Goal: Information Seeking & Learning: Check status

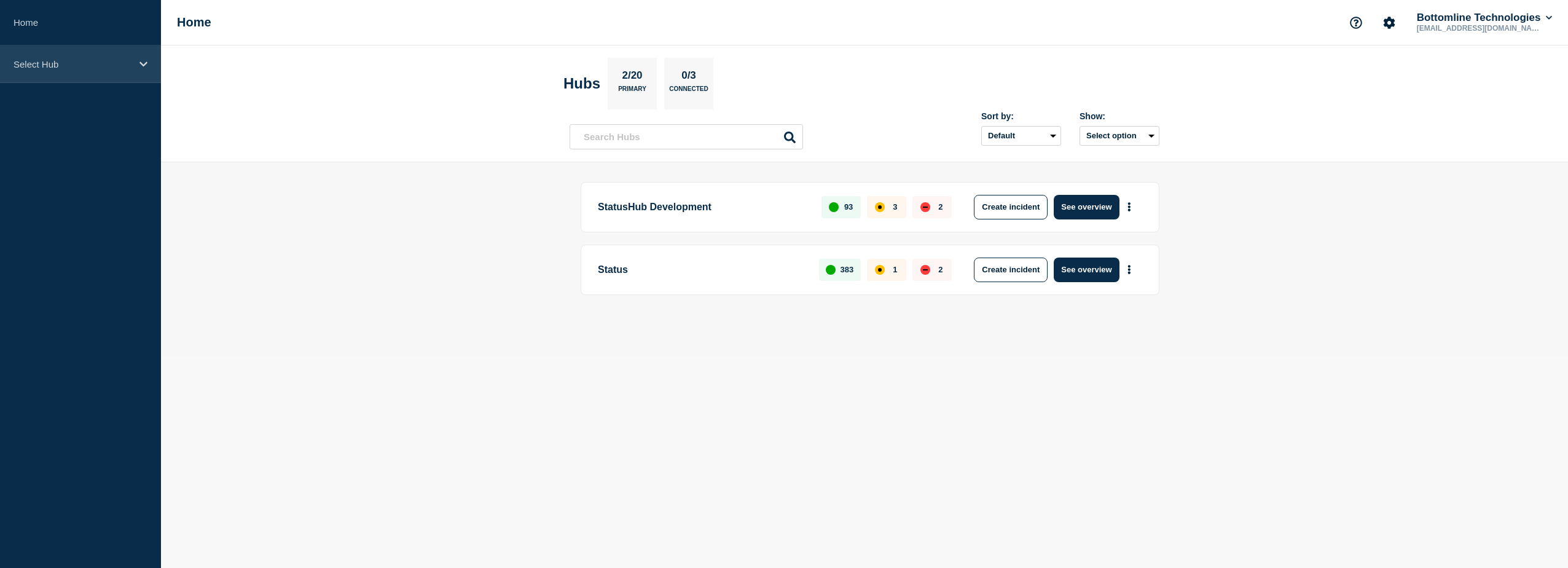
click at [139, 55] on div "Select Hub" at bounding box center [80, 64] width 161 height 38
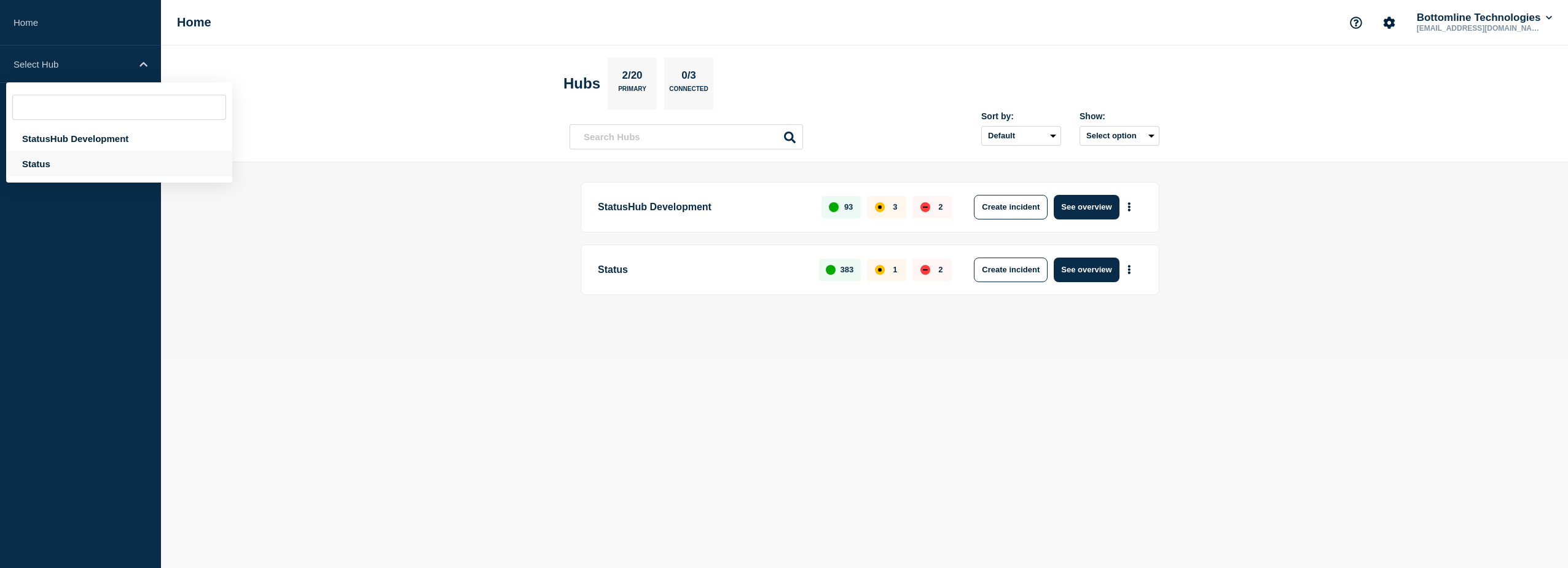
click at [114, 162] on div "Status" at bounding box center [119, 164] width 226 height 25
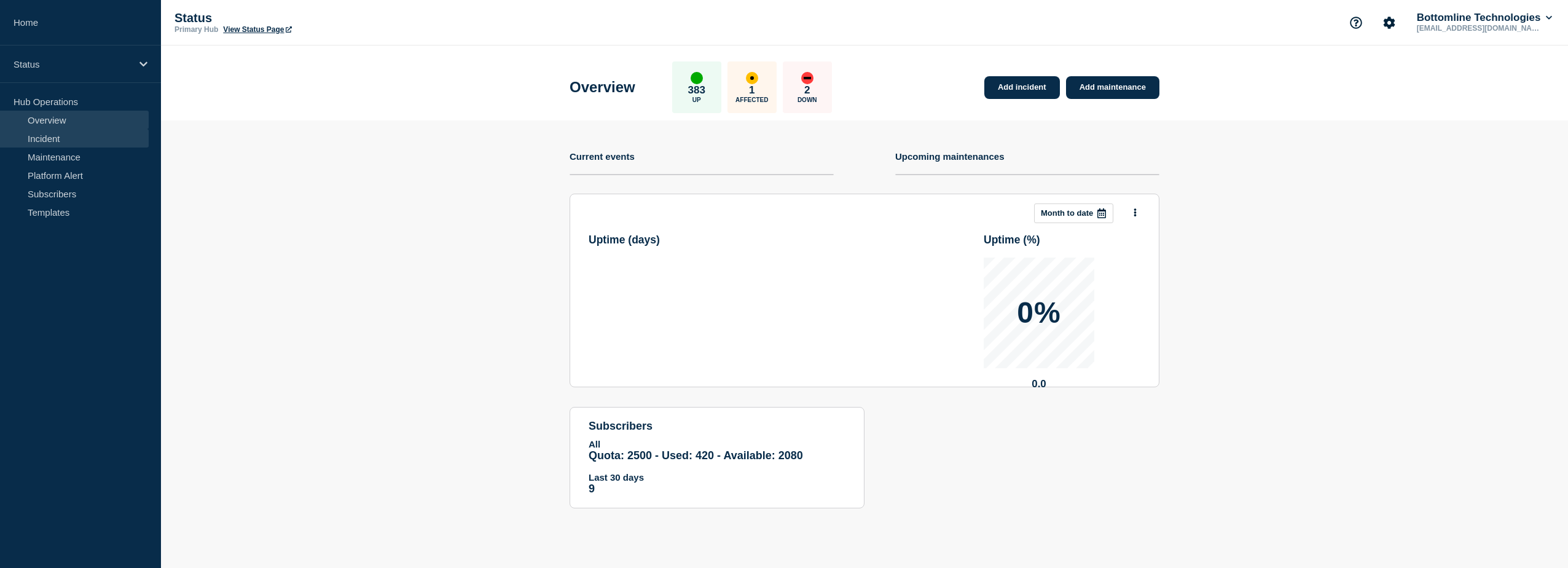
click at [128, 134] on link "Incident" at bounding box center [74, 138] width 149 height 18
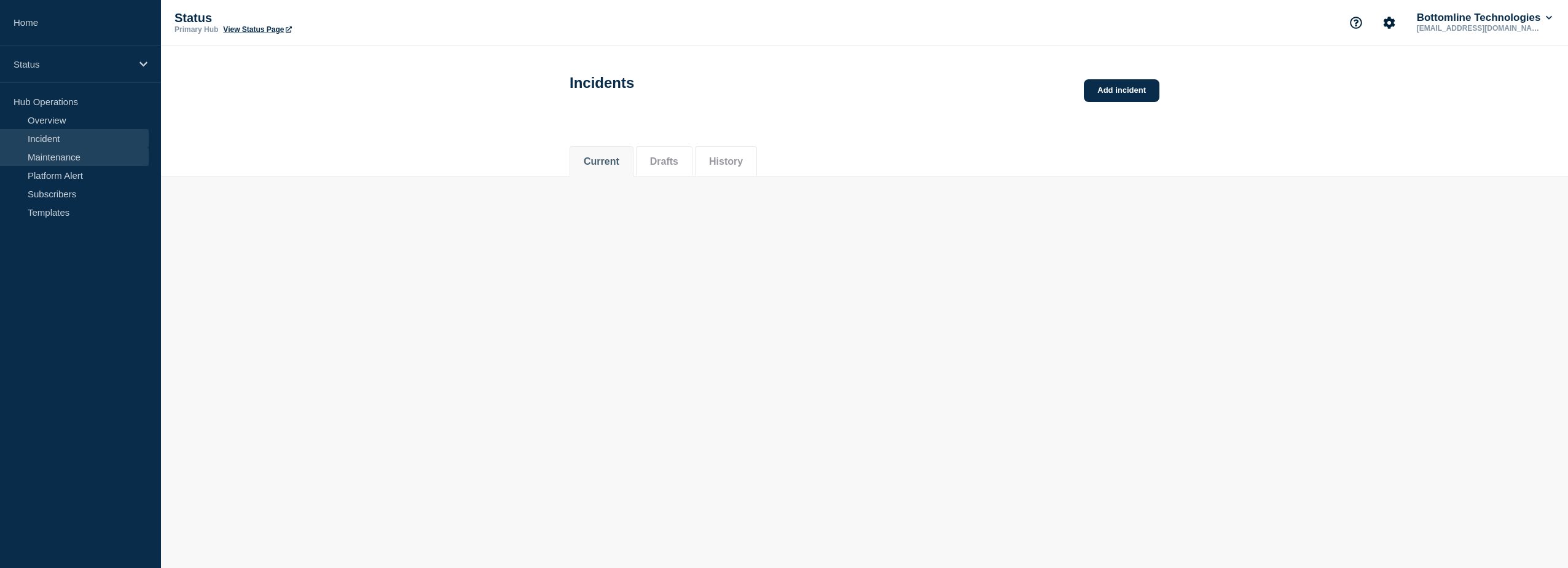
click at [106, 151] on link "Maintenance" at bounding box center [74, 157] width 149 height 18
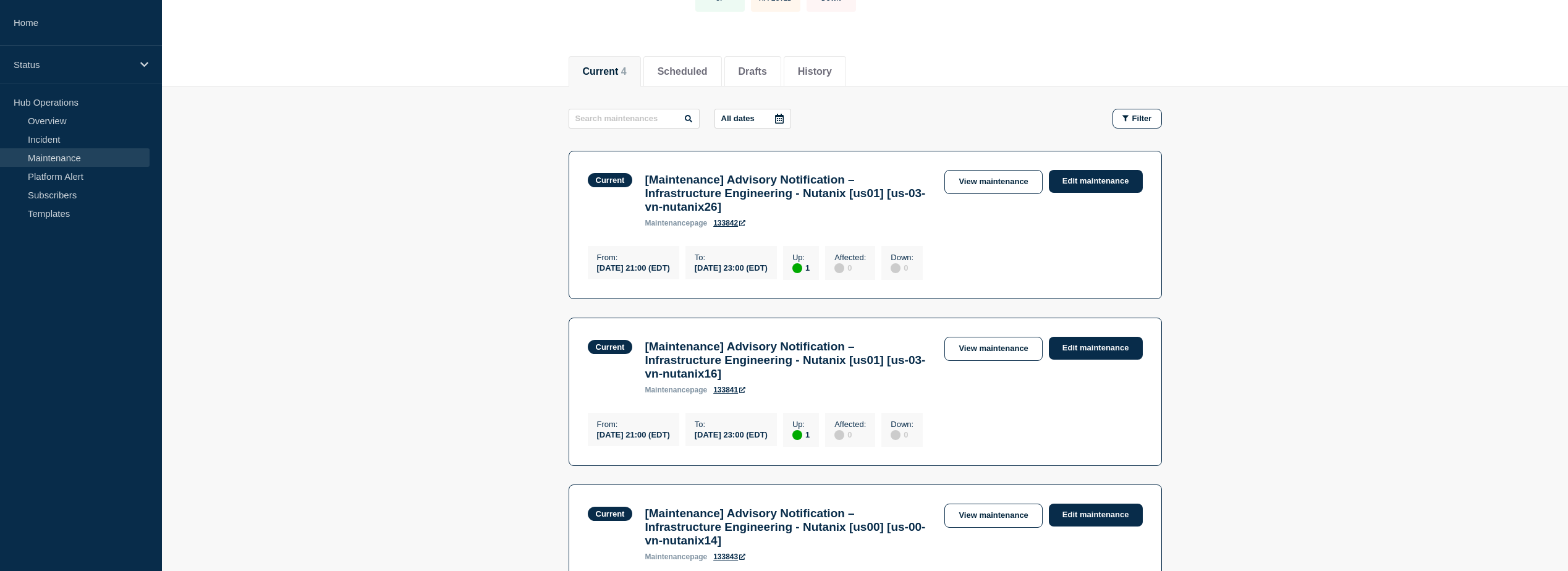
scroll to position [106, 0]
click at [991, 190] on link "View maintenance" at bounding box center [993, 181] width 97 height 24
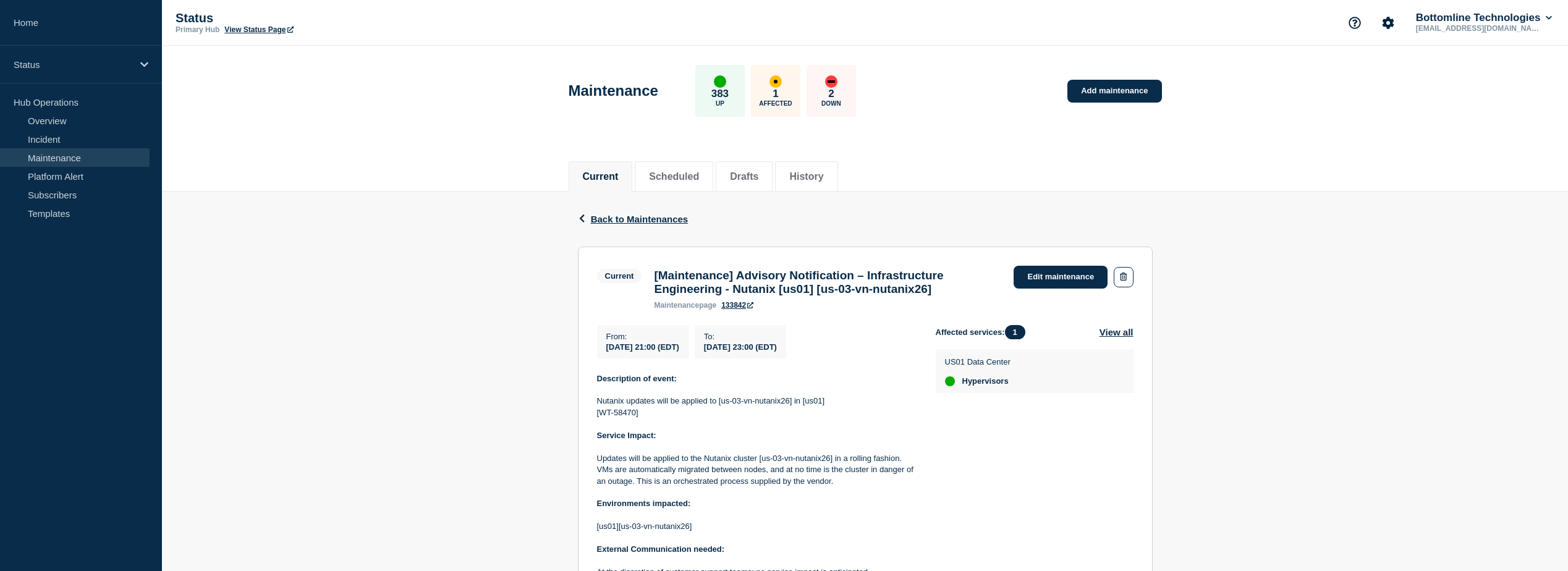
click at [91, 157] on link "Maintenance" at bounding box center [75, 157] width 150 height 19
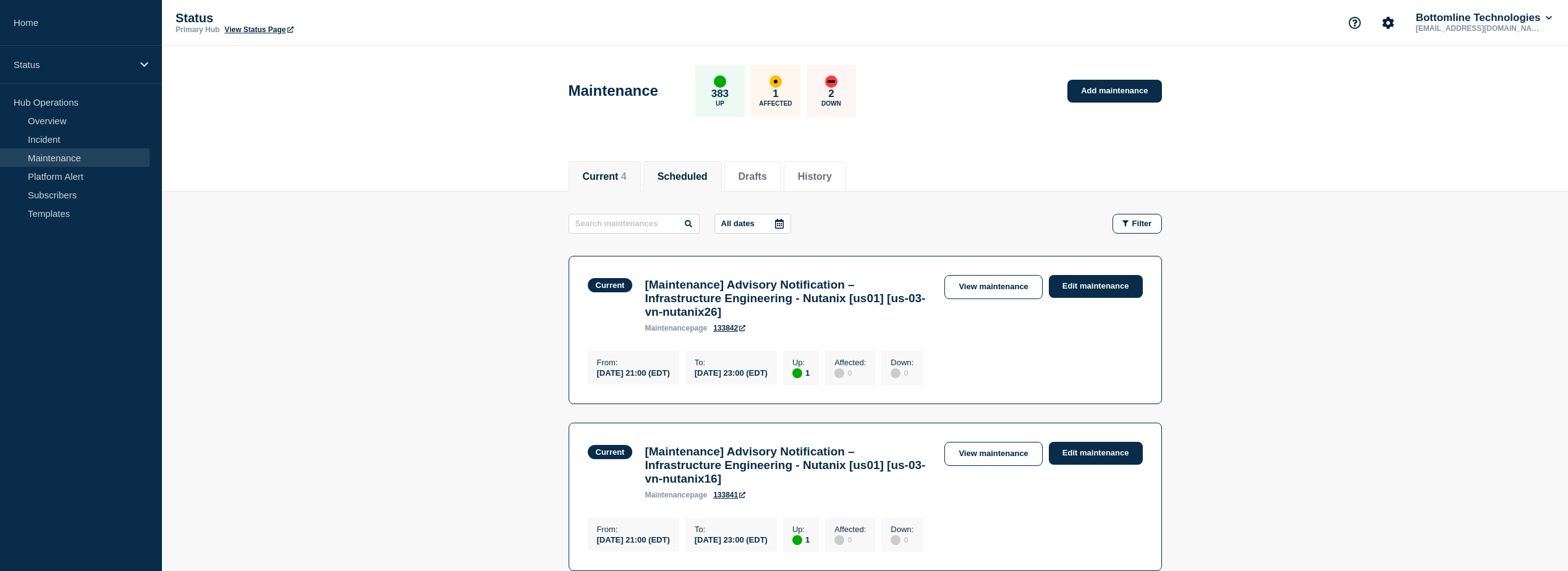
click at [701, 164] on li "Scheduled" at bounding box center [683, 177] width 79 height 30
